Goal: Task Accomplishment & Management: Use online tool/utility

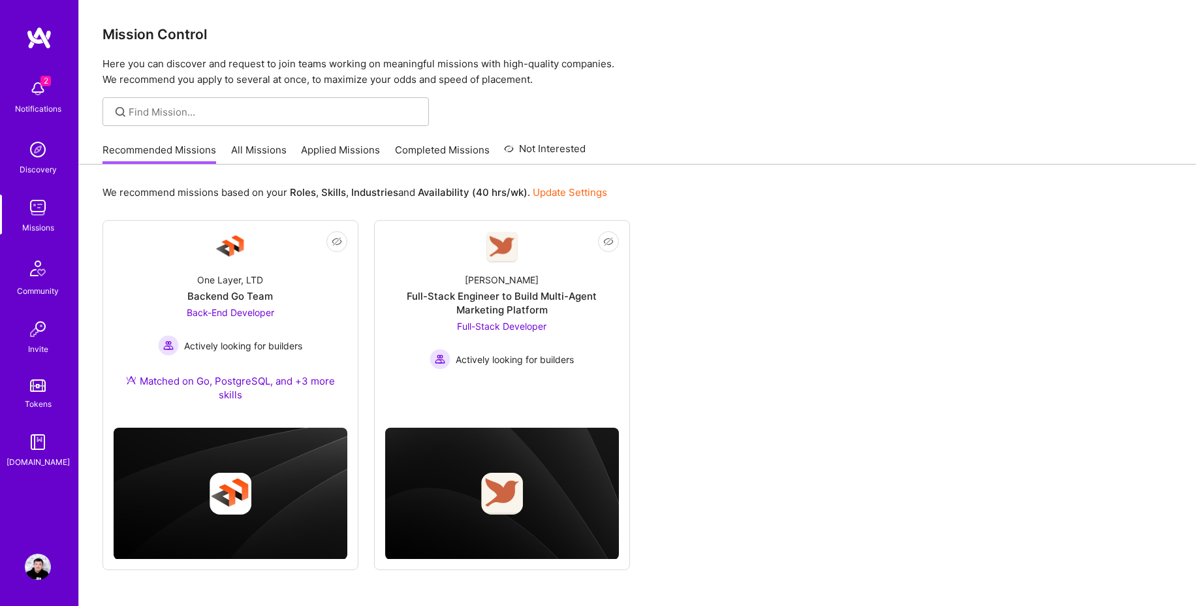
click at [44, 211] on img at bounding box center [38, 208] width 26 height 26
click at [705, 289] on div "Not Interested One Layer, LTD Backend Go Team Back-End Developer Actively looki…" at bounding box center [637, 395] width 1070 height 350
click at [557, 300] on div "Full-Stack Engineer to Build Multi-Agent Marketing Platform" at bounding box center [502, 302] width 234 height 27
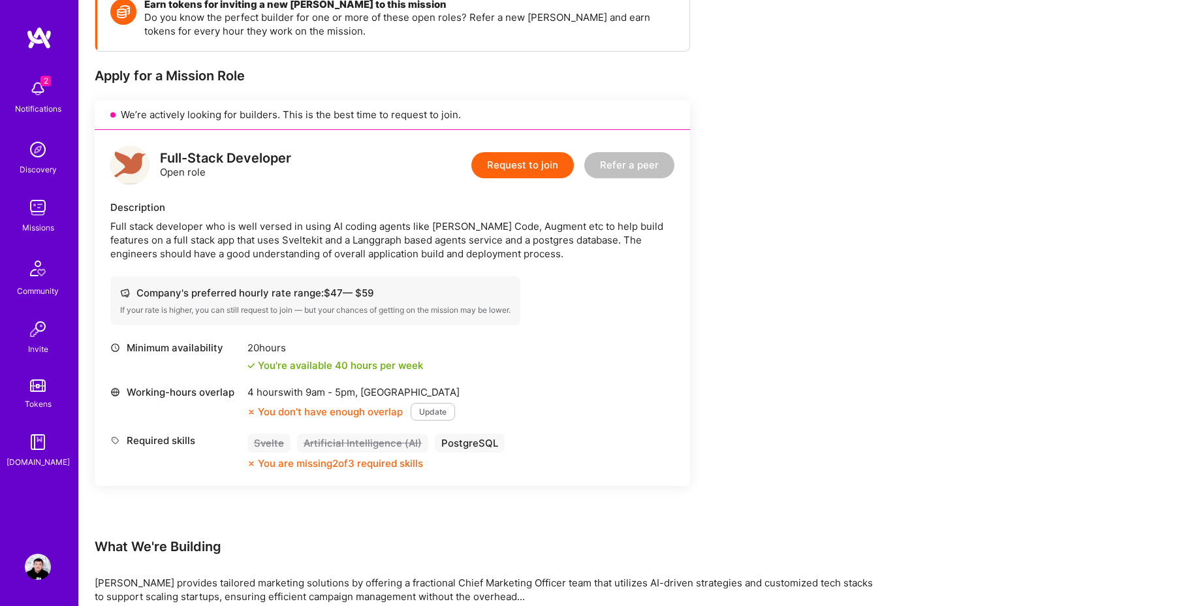
scroll to position [210, 0]
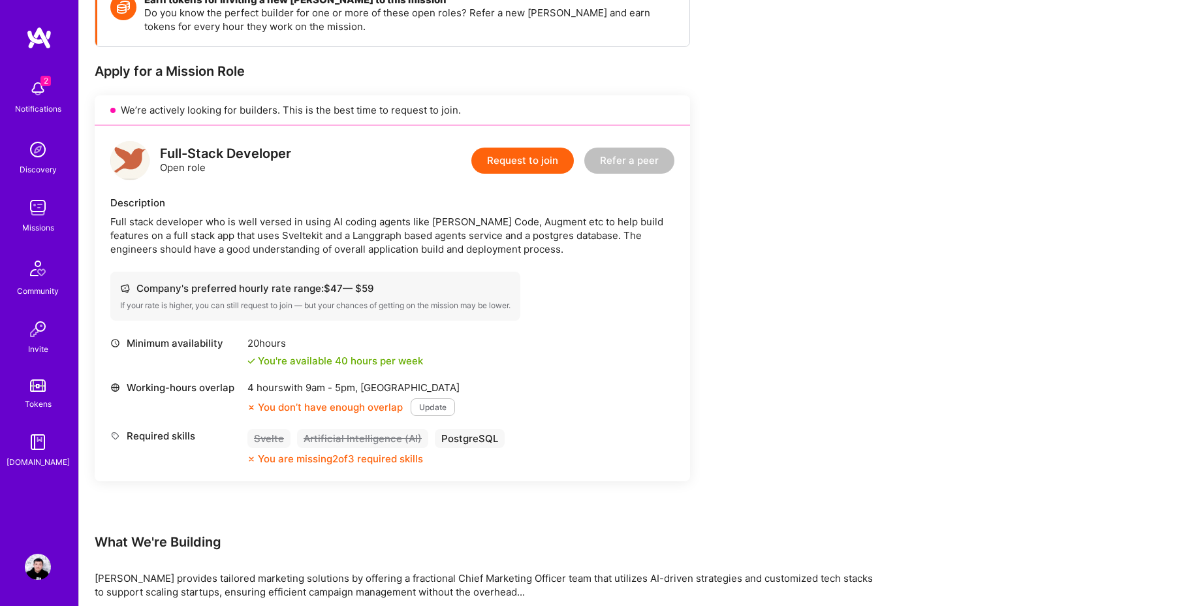
click at [792, 346] on div "Earn tokens for inviting a new [PERSON_NAME] to this mission Do you know the pe…" at bounding box center [486, 327] width 783 height 694
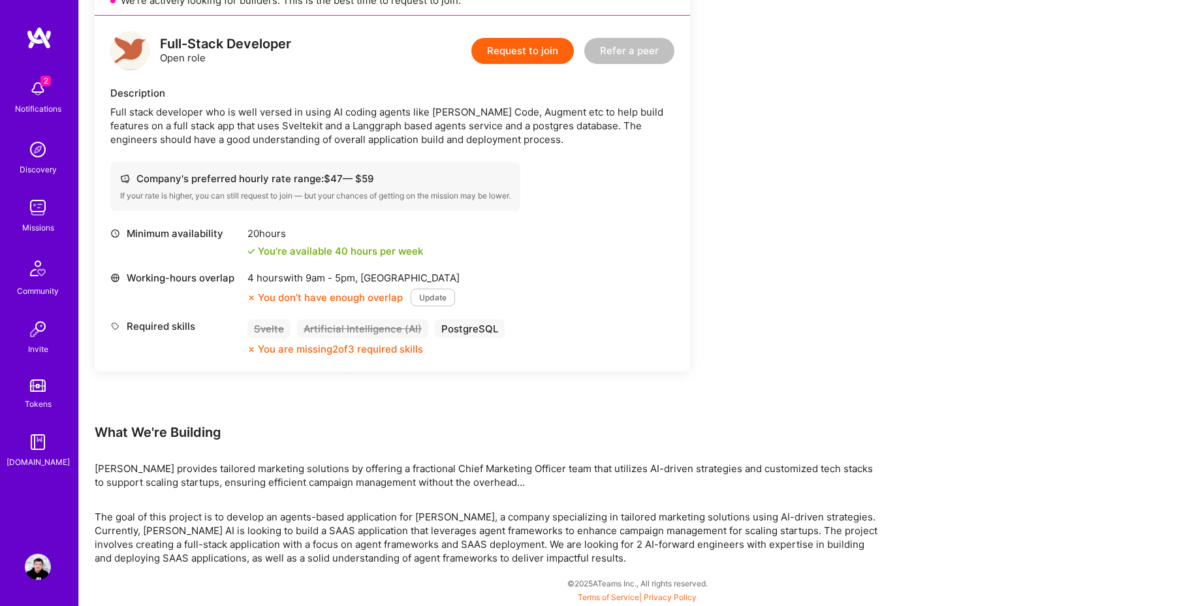
scroll to position [0, 0]
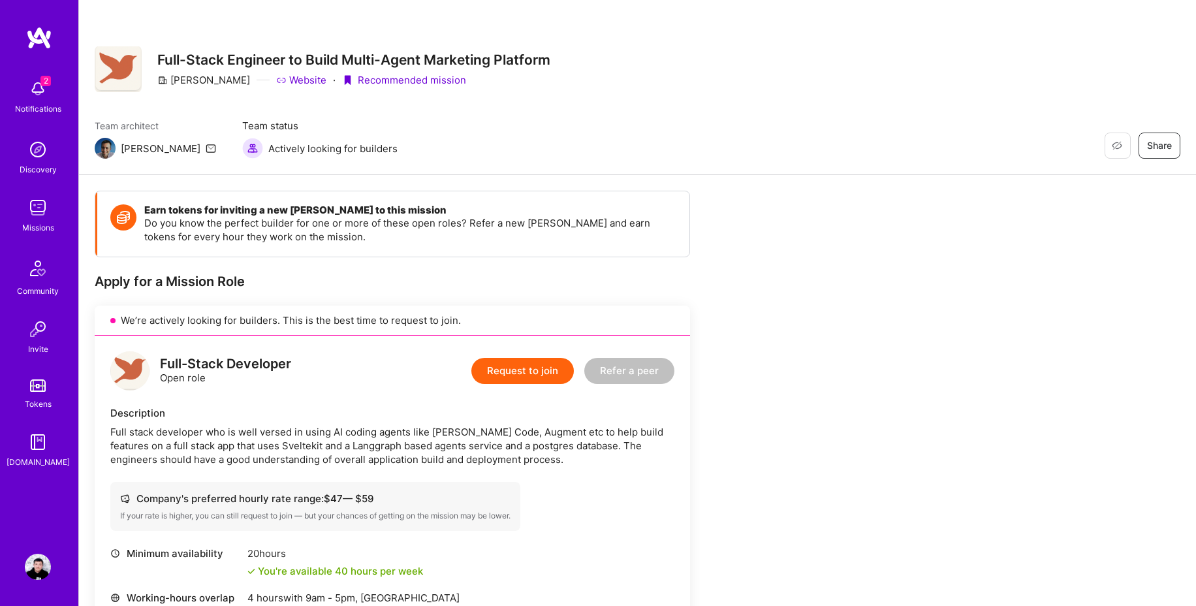
click at [42, 227] on div "Missions" at bounding box center [38, 228] width 32 height 14
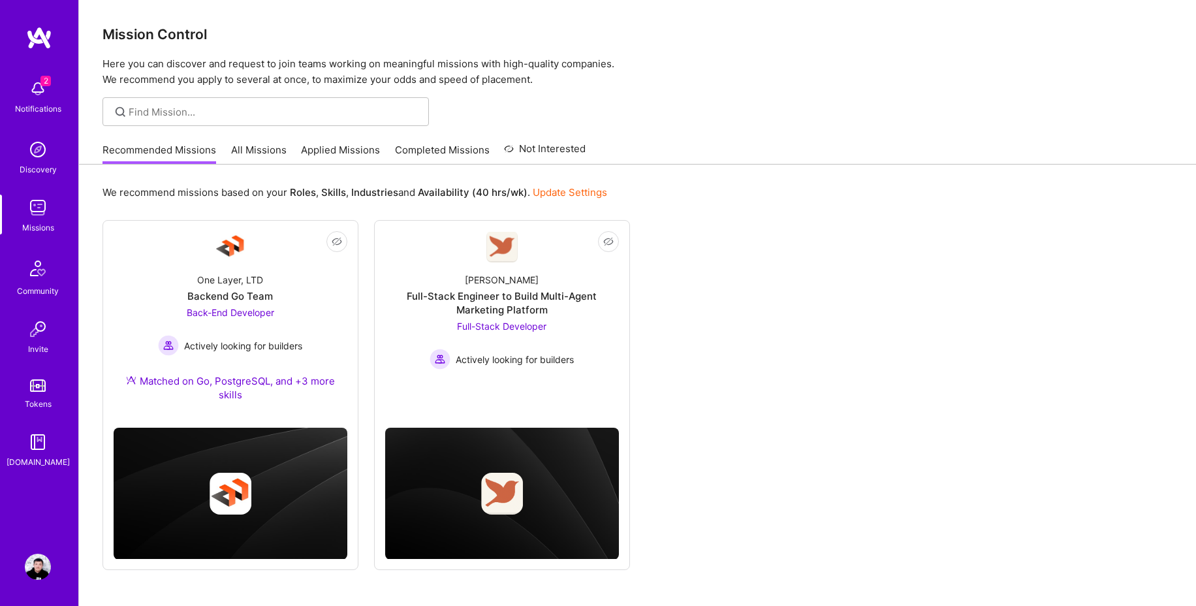
click at [42, 106] on div "Notifications" at bounding box center [38, 109] width 46 height 14
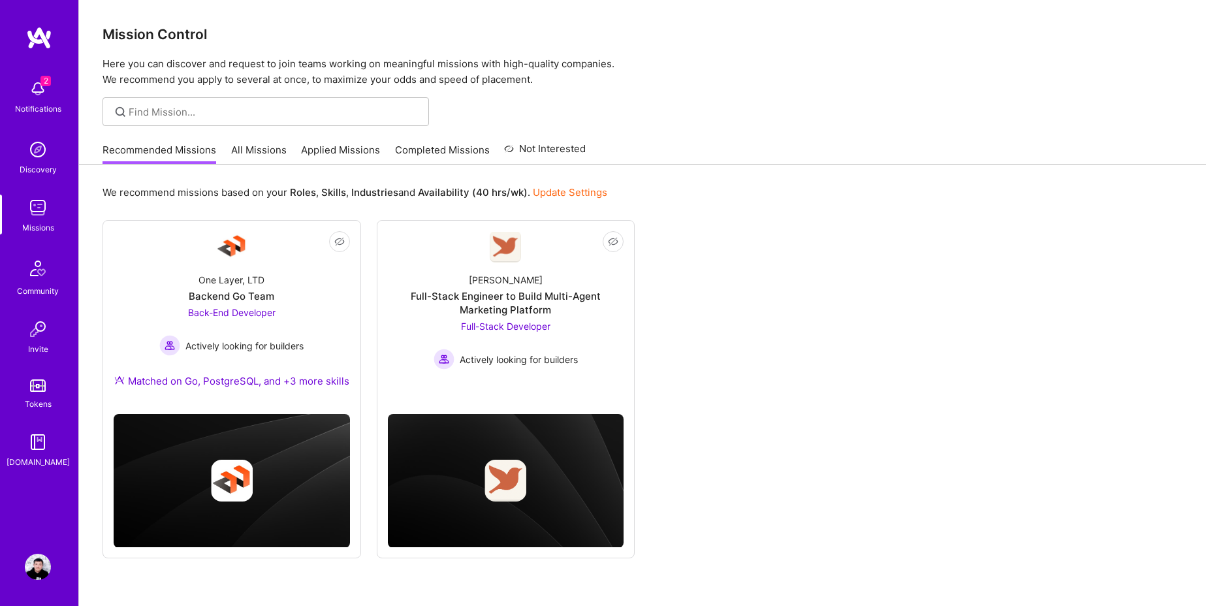
click at [40, 213] on img at bounding box center [38, 208] width 26 height 26
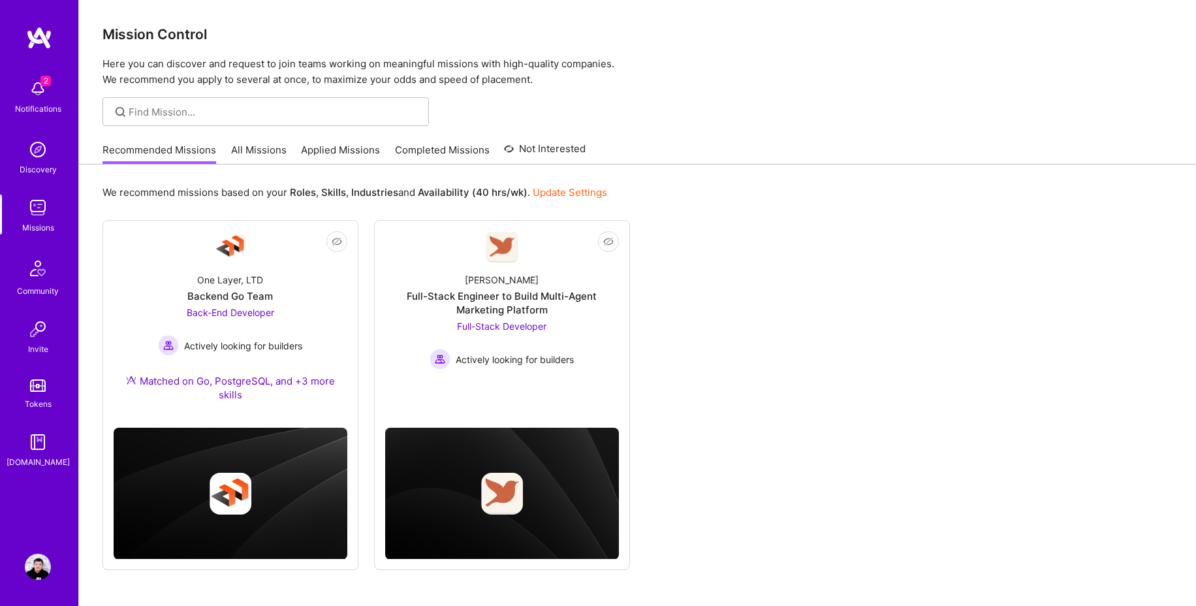
click at [776, 44] on div "Mission Control Here you can discover and request to join teams working on mean…" at bounding box center [637, 43] width 1117 height 87
